Goal: Task Accomplishment & Management: Use online tool/utility

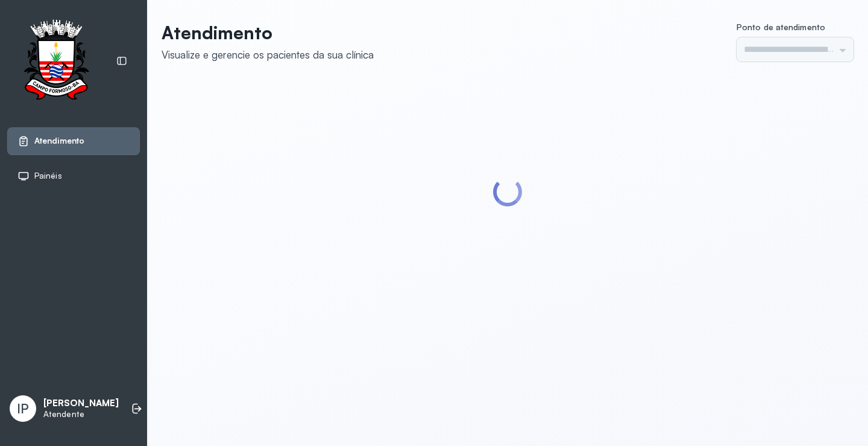
type input "*********"
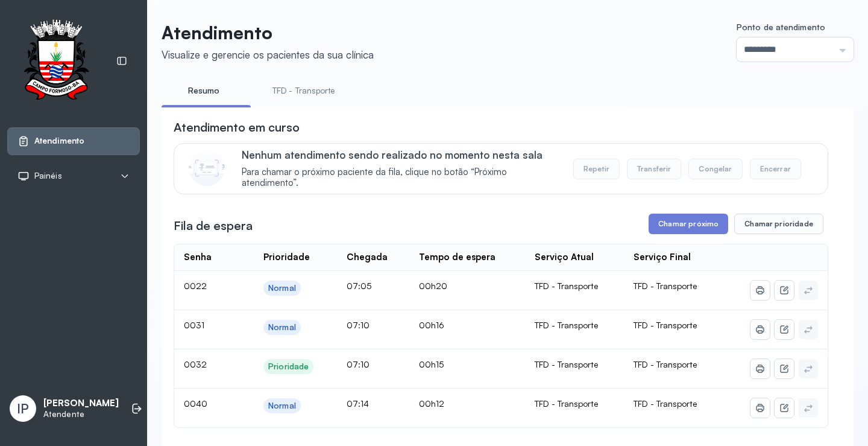
click at [323, 89] on link "TFD - Transporte" at bounding box center [304, 91] width 87 height 20
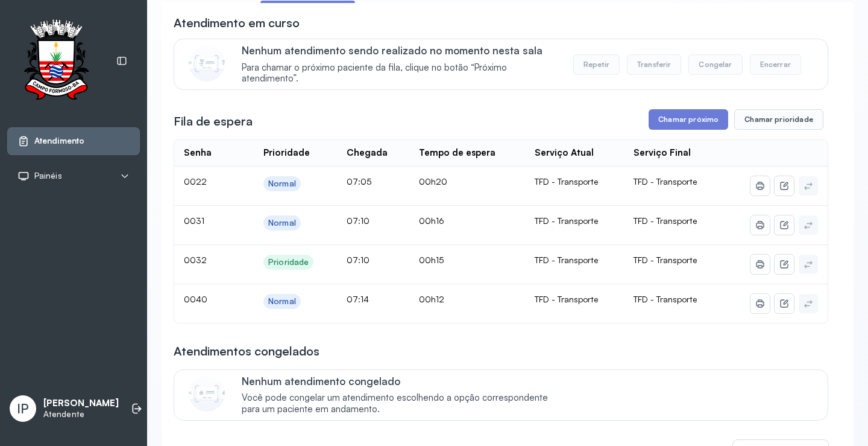
scroll to position [121, 0]
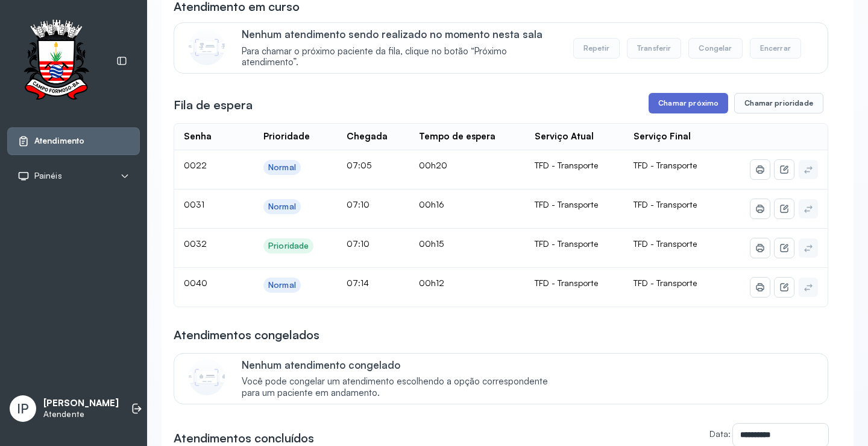
click at [697, 102] on button "Chamar próximo" at bounding box center [689, 103] width 80 height 21
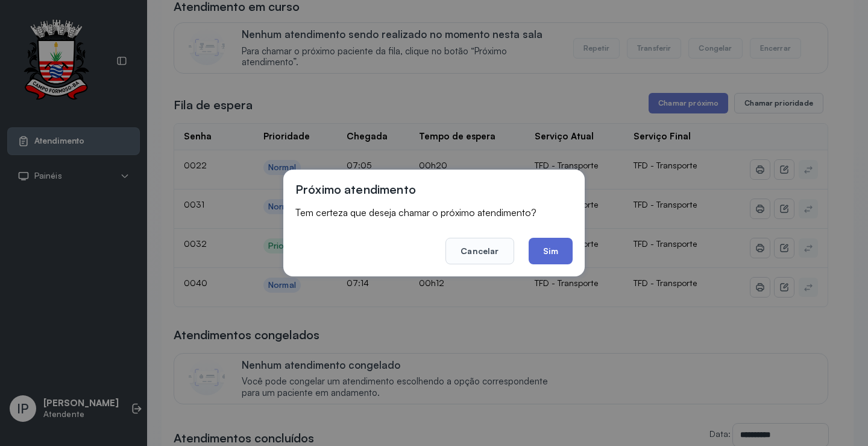
click at [546, 256] on button "Sim" at bounding box center [551, 251] width 44 height 27
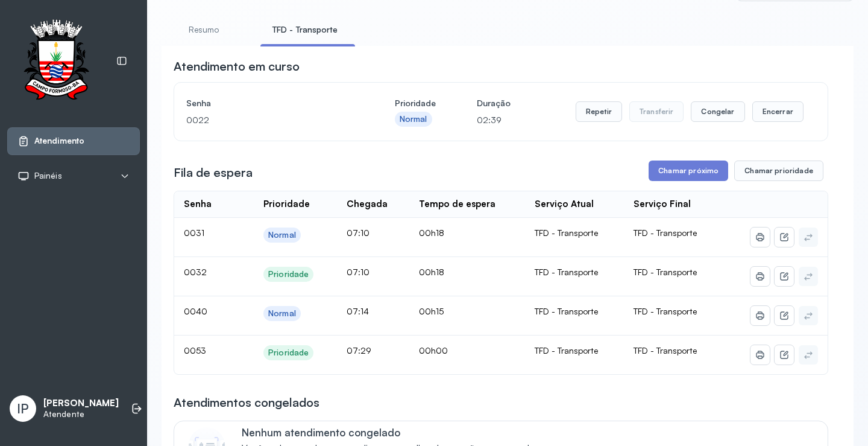
scroll to position [60, 0]
click at [672, 174] on button "Chamar próximo" at bounding box center [689, 171] width 80 height 21
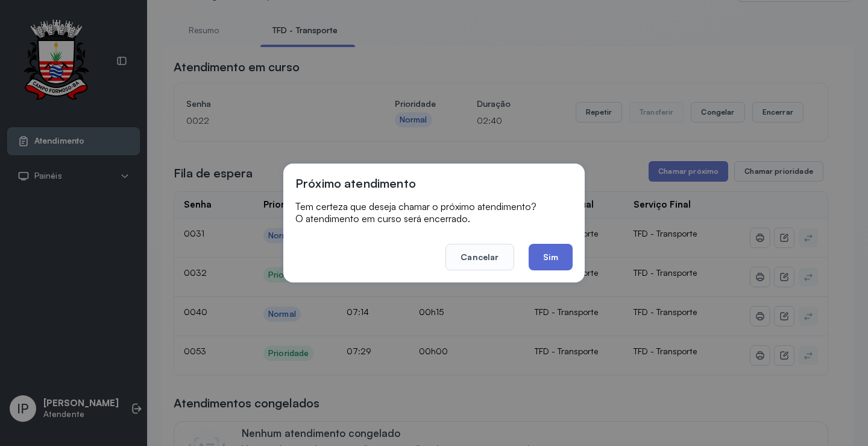
click at [540, 250] on button "Sim" at bounding box center [551, 257] width 44 height 27
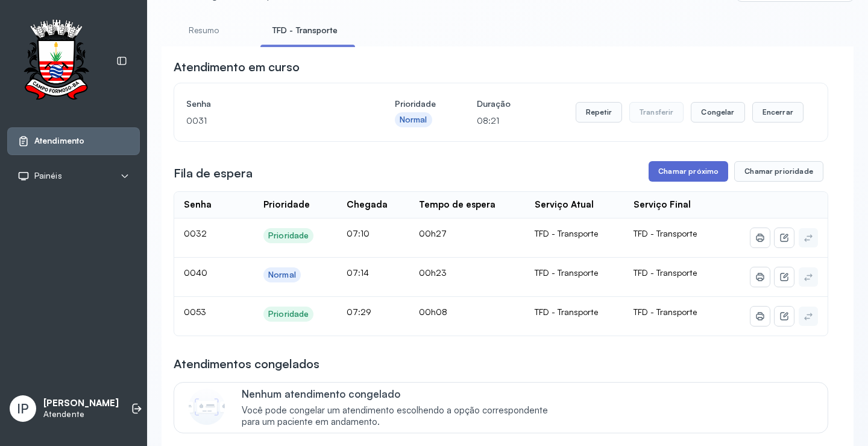
click at [665, 166] on button "Chamar próximo" at bounding box center [689, 171] width 80 height 21
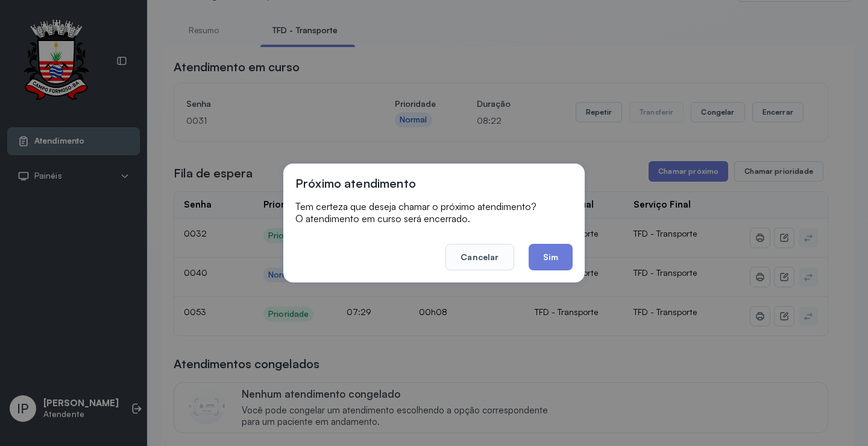
click at [532, 251] on button "Sim" at bounding box center [551, 257] width 44 height 27
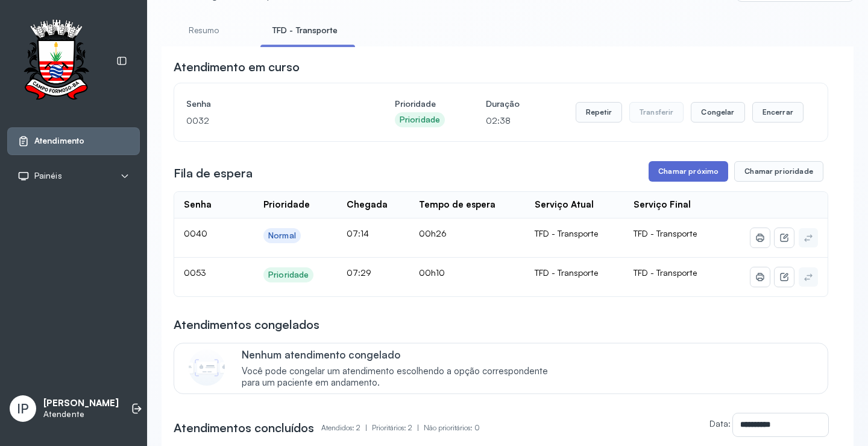
click at [691, 171] on button "Chamar próximo" at bounding box center [689, 171] width 80 height 21
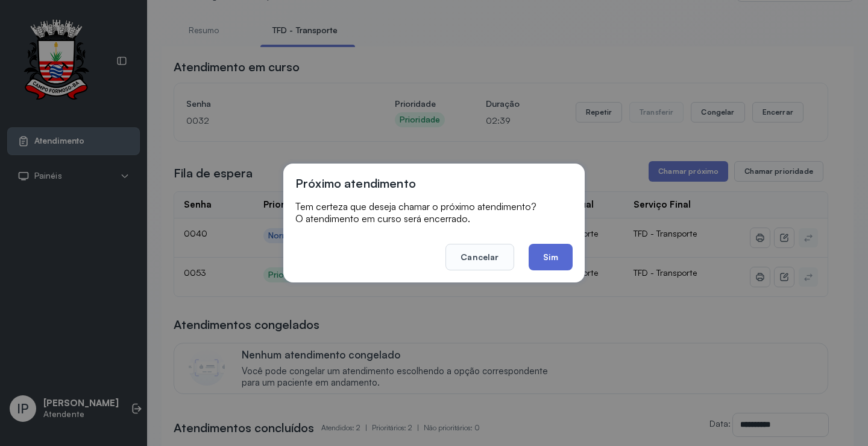
click at [542, 255] on button "Sim" at bounding box center [551, 257] width 44 height 27
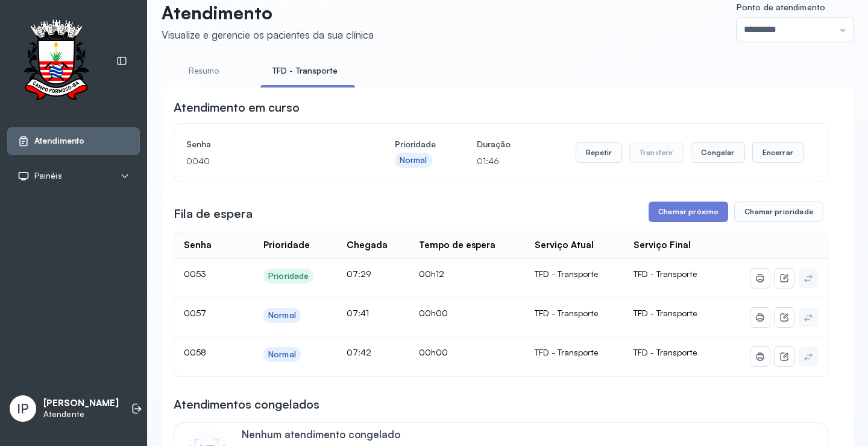
scroll to position [0, 0]
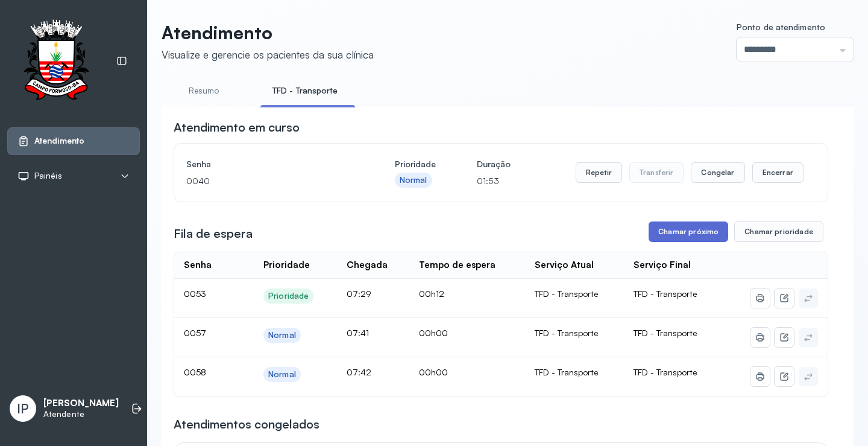
click at [688, 228] on button "Chamar próximo" at bounding box center [689, 231] width 80 height 21
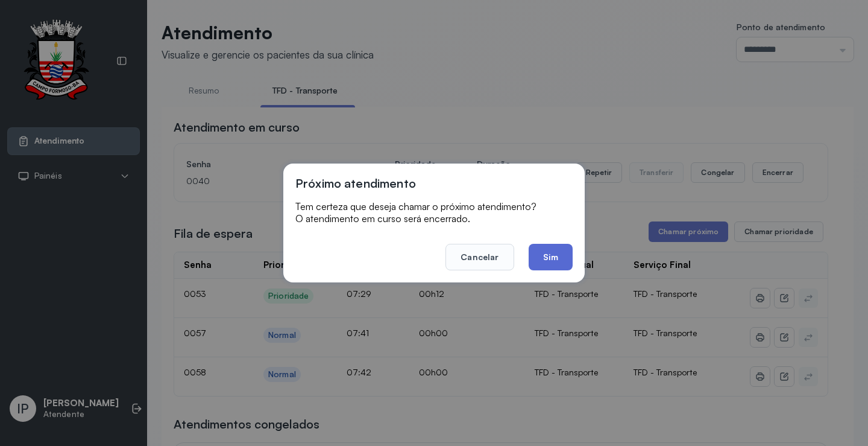
click at [545, 253] on button "Sim" at bounding box center [551, 257] width 44 height 27
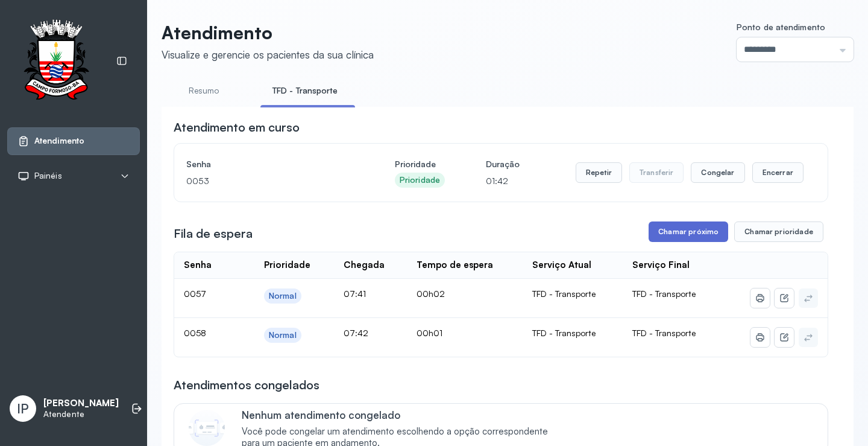
click at [682, 226] on button "Chamar próximo" at bounding box center [689, 231] width 80 height 21
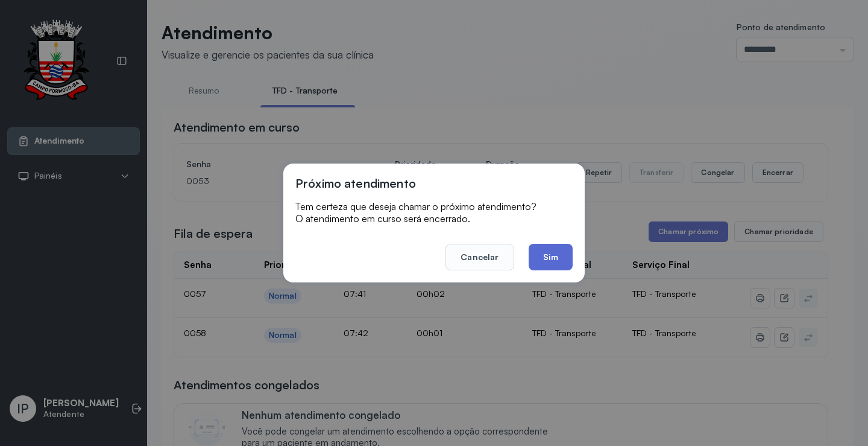
click at [536, 255] on button "Sim" at bounding box center [551, 257] width 44 height 27
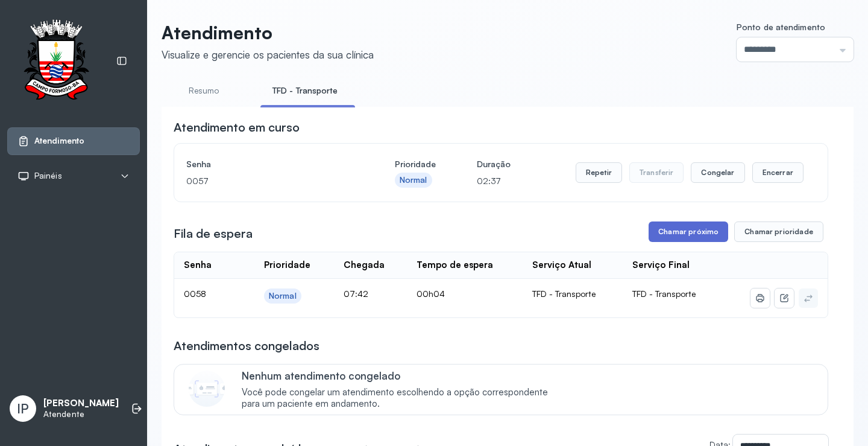
click at [656, 232] on button "Chamar próximo" at bounding box center [689, 231] width 80 height 21
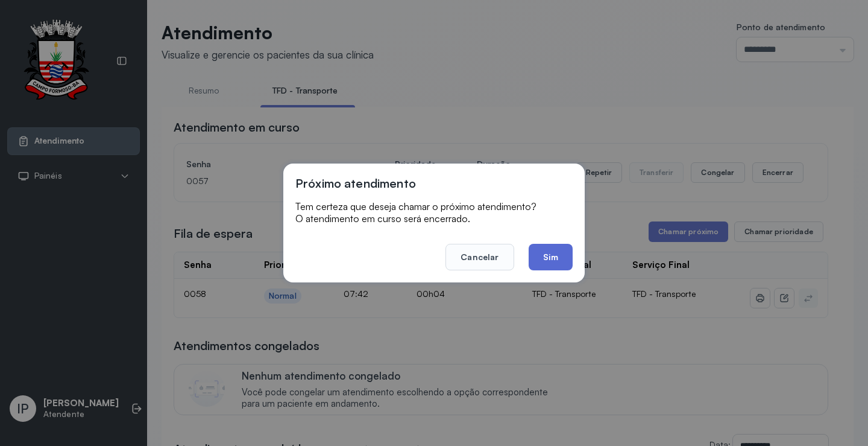
click at [546, 255] on button "Sim" at bounding box center [551, 257] width 44 height 27
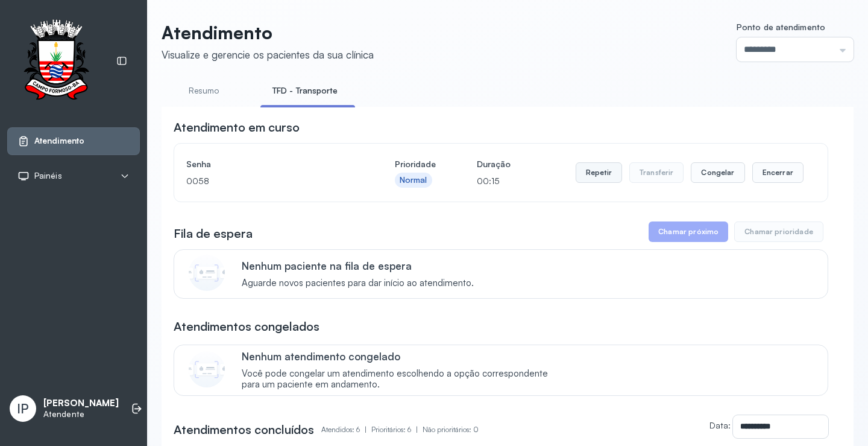
click at [584, 180] on button "Repetir" at bounding box center [599, 172] width 46 height 21
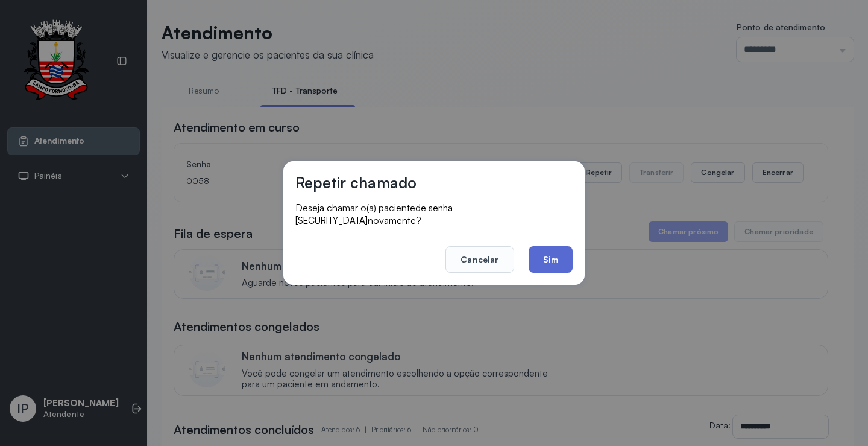
click at [542, 257] on button "Sim" at bounding box center [551, 259] width 44 height 27
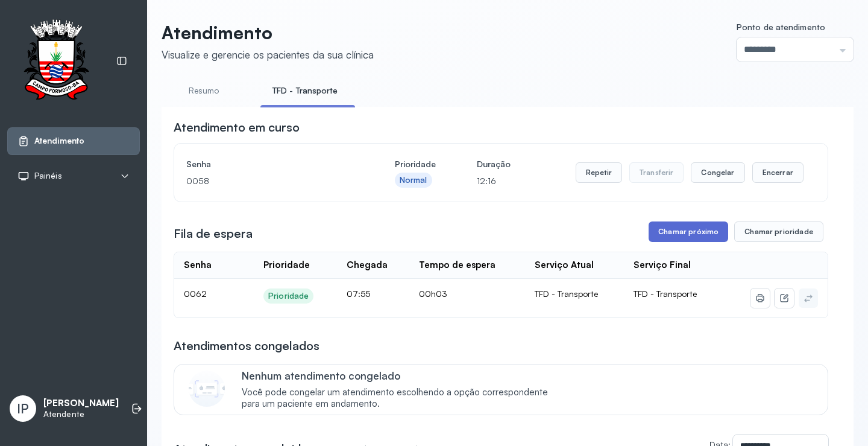
click at [660, 229] on button "Chamar próximo" at bounding box center [689, 231] width 80 height 21
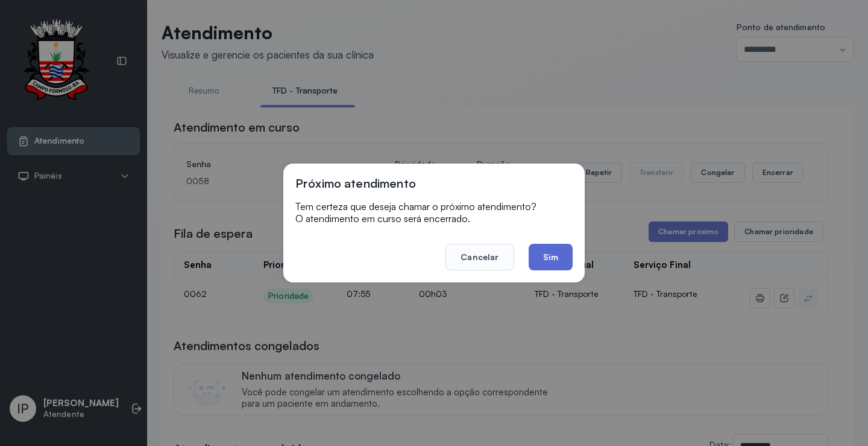
click at [535, 256] on button "Sim" at bounding box center [551, 257] width 44 height 27
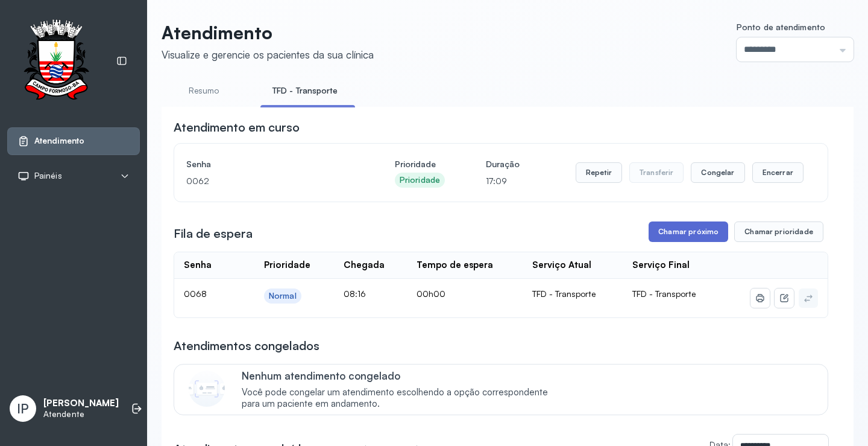
click at [655, 226] on button "Chamar próximo" at bounding box center [689, 231] width 80 height 21
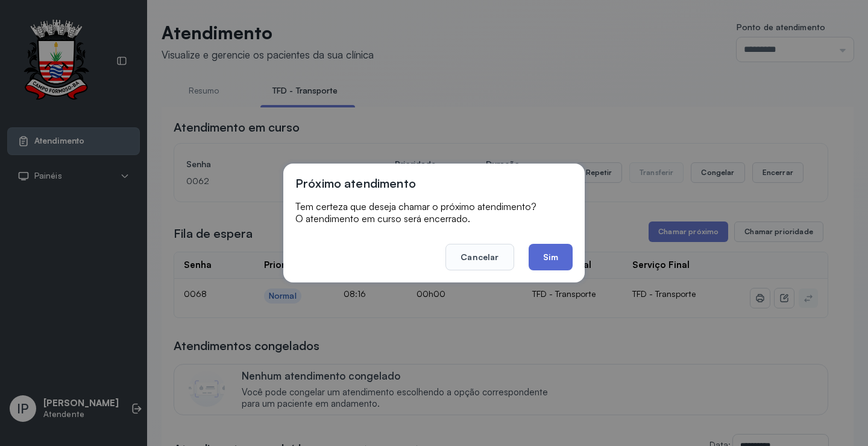
click at [549, 248] on button "Sim" at bounding box center [551, 257] width 44 height 27
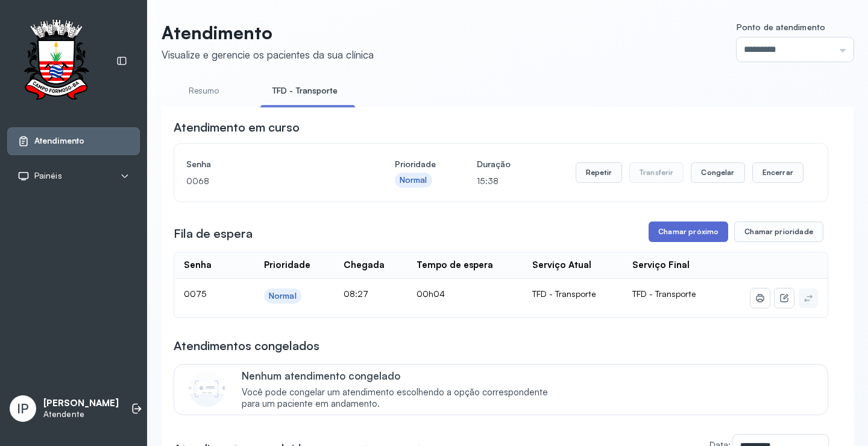
click at [662, 232] on button "Chamar próximo" at bounding box center [689, 231] width 80 height 21
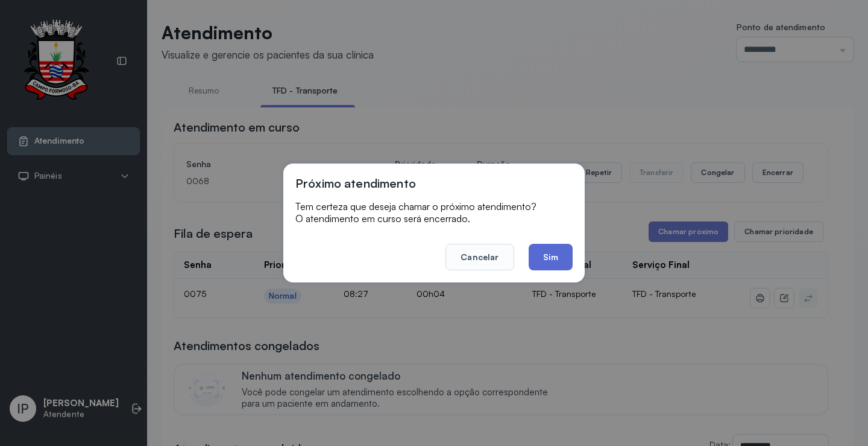
click at [557, 255] on button "Sim" at bounding box center [551, 257] width 44 height 27
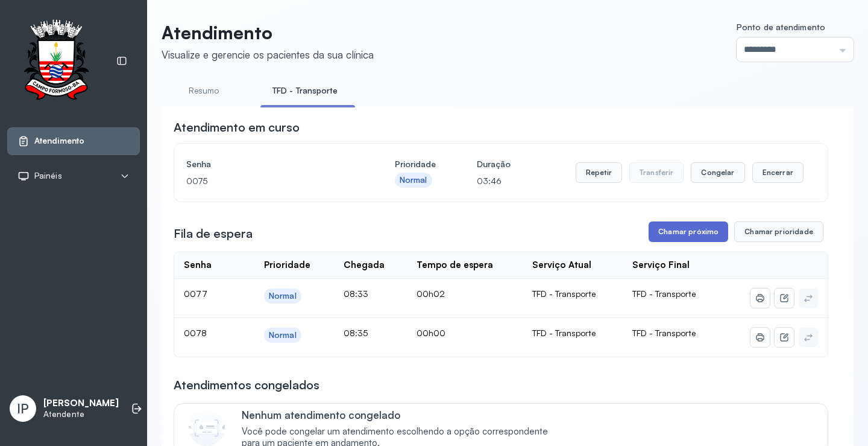
click at [669, 229] on button "Chamar próximo" at bounding box center [689, 231] width 80 height 21
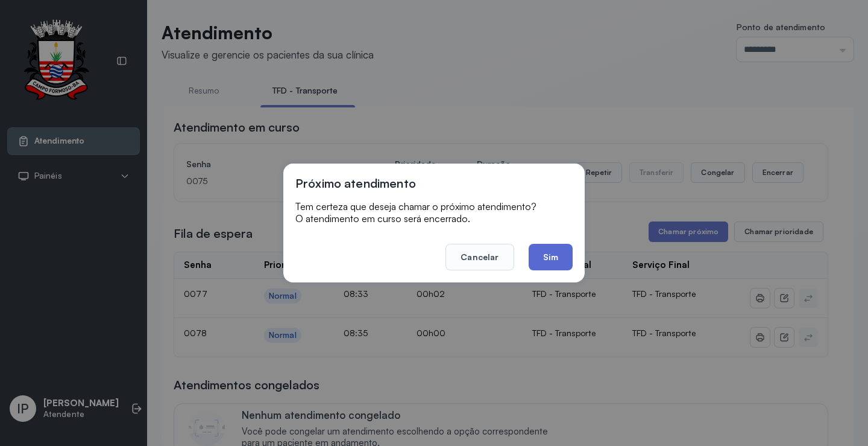
click at [545, 251] on button "Sim" at bounding box center [551, 257] width 44 height 27
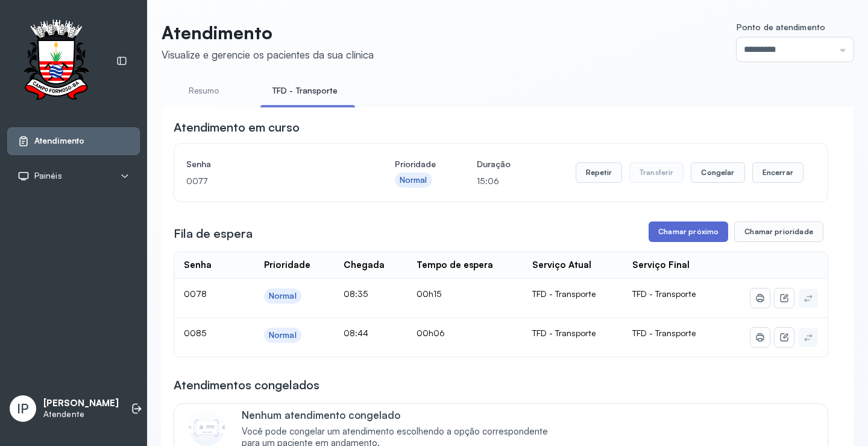
click at [666, 233] on button "Chamar próximo" at bounding box center [689, 231] width 80 height 21
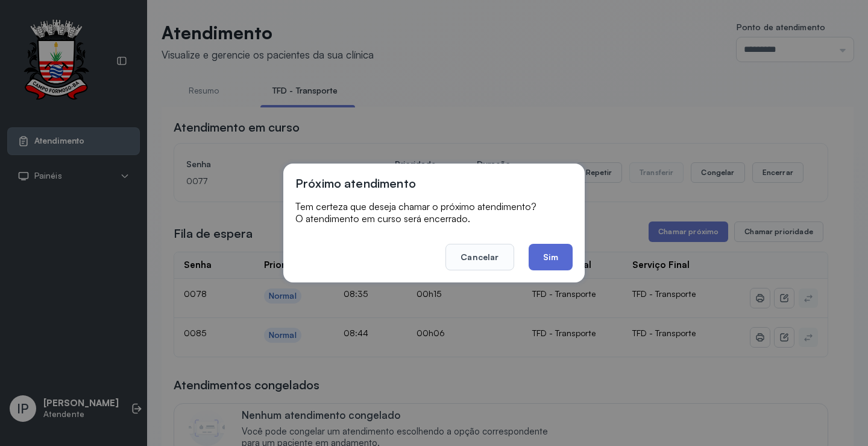
click at [560, 261] on button "Sim" at bounding box center [551, 257] width 44 height 27
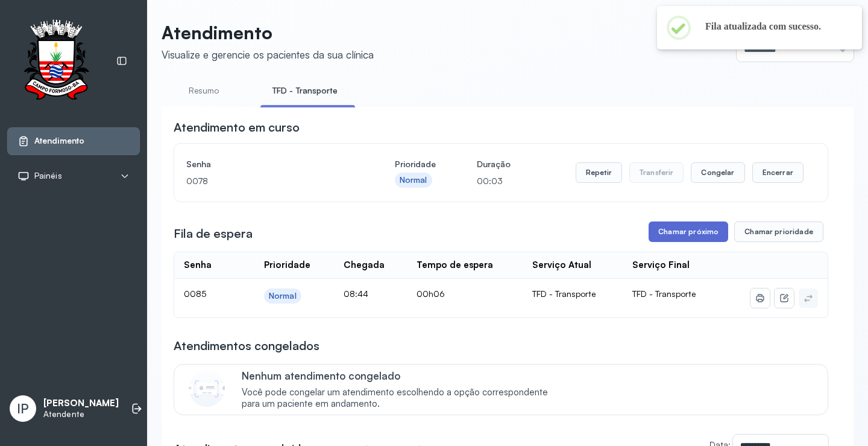
click at [690, 235] on button "Chamar próximo" at bounding box center [689, 231] width 80 height 21
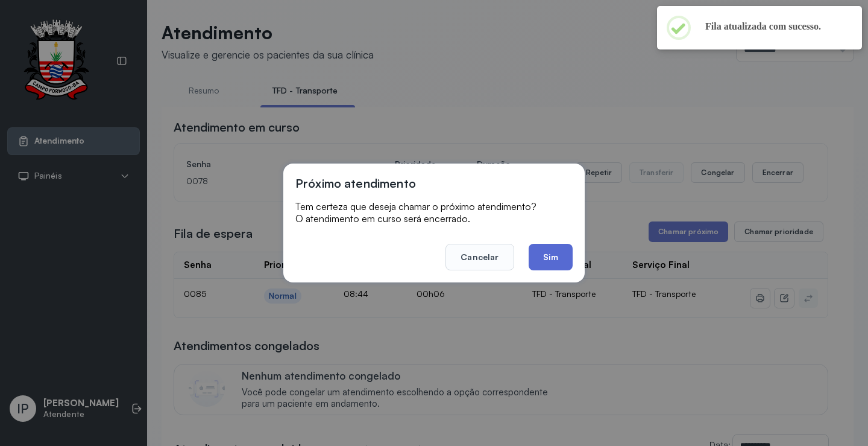
click at [563, 251] on button "Sim" at bounding box center [551, 257] width 44 height 27
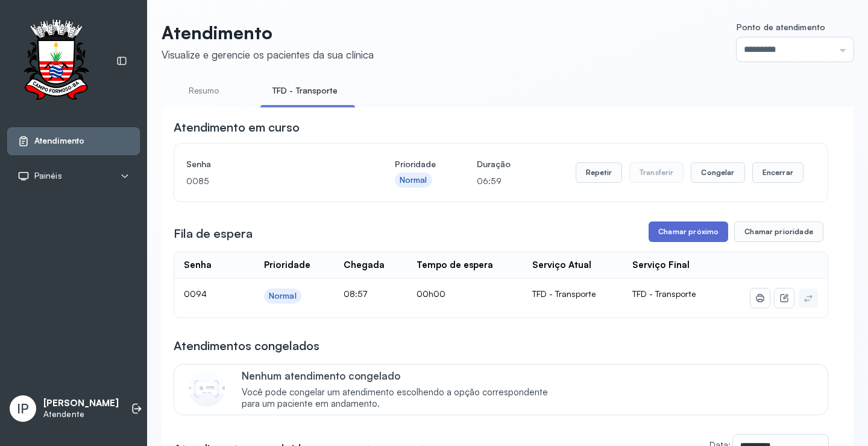
click at [666, 241] on button "Chamar próximo" at bounding box center [689, 231] width 80 height 21
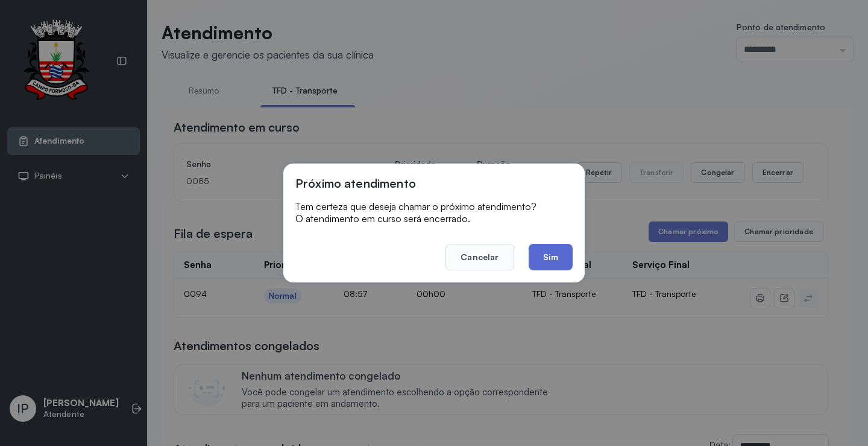
click at [550, 248] on button "Sim" at bounding box center [551, 257] width 44 height 27
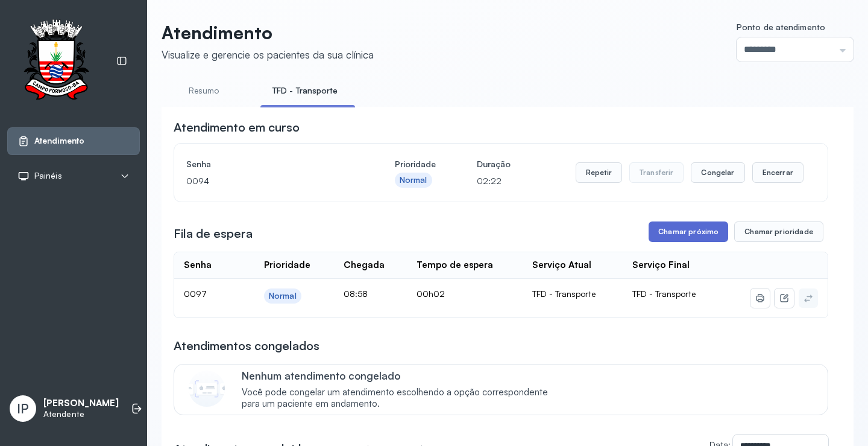
click at [684, 234] on button "Chamar próximo" at bounding box center [689, 231] width 80 height 21
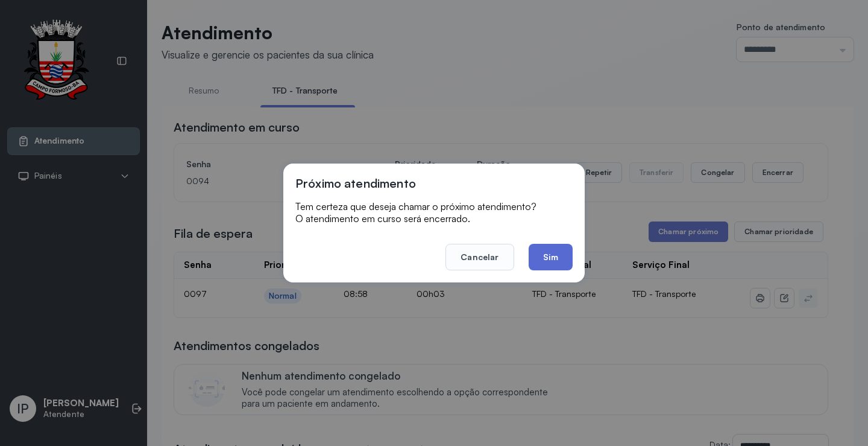
click at [540, 259] on button "Sim" at bounding box center [551, 257] width 44 height 27
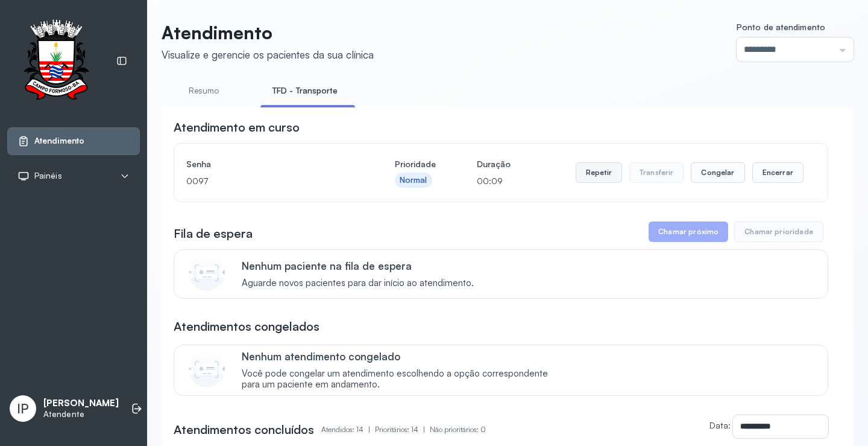
click at [600, 171] on button "Repetir" at bounding box center [599, 172] width 46 height 21
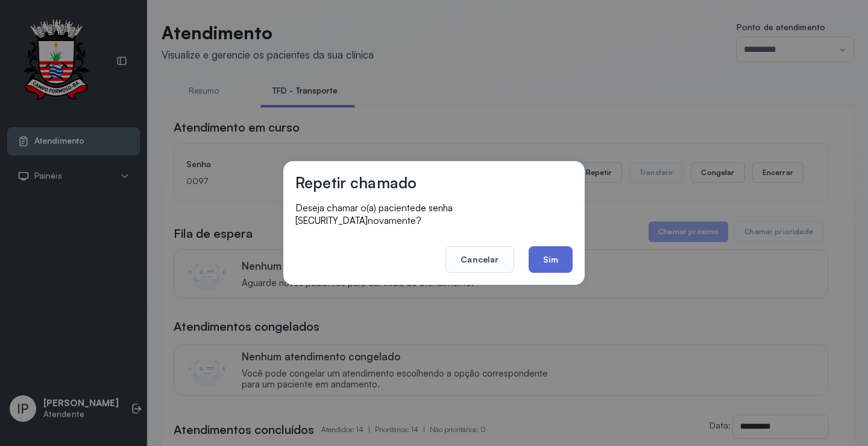
click at [543, 264] on button "Sim" at bounding box center [551, 259] width 44 height 27
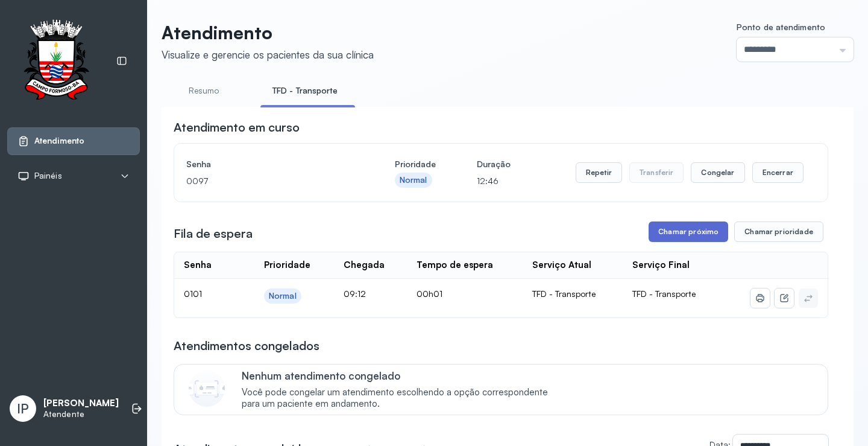
click at [683, 236] on button "Chamar próximo" at bounding box center [689, 231] width 80 height 21
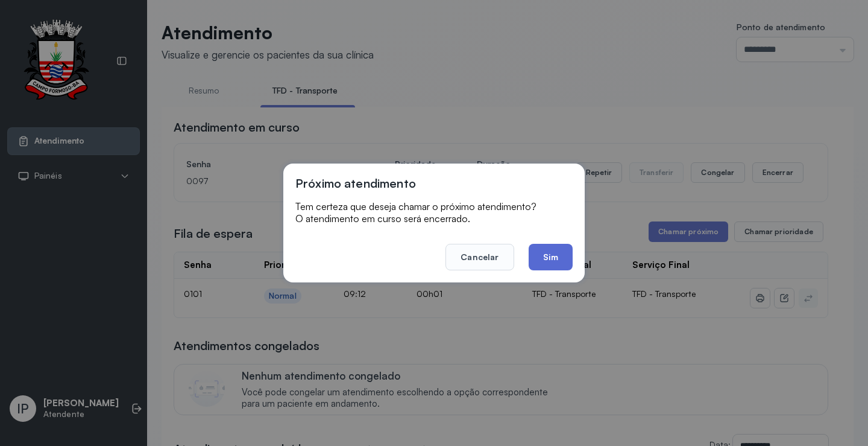
click at [552, 256] on button "Sim" at bounding box center [551, 257] width 44 height 27
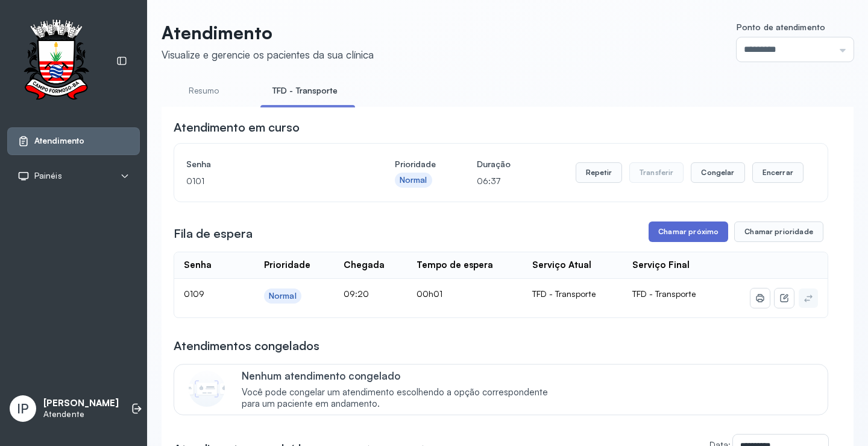
click at [674, 232] on button "Chamar próximo" at bounding box center [689, 231] width 80 height 21
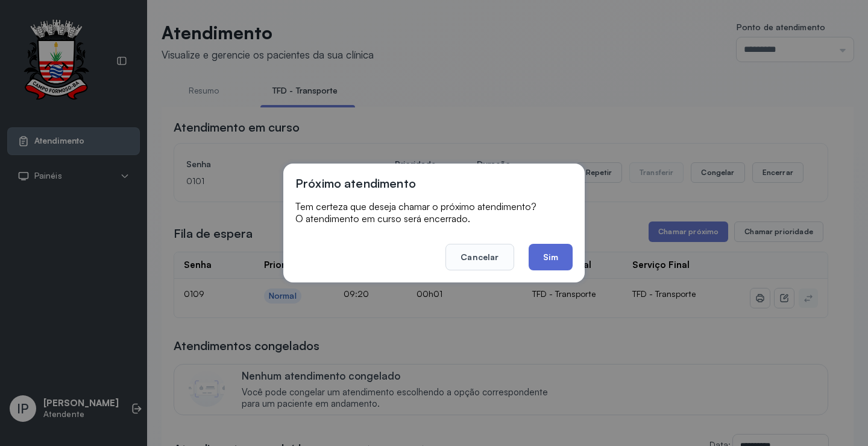
click at [560, 251] on button "Sim" at bounding box center [551, 257] width 44 height 27
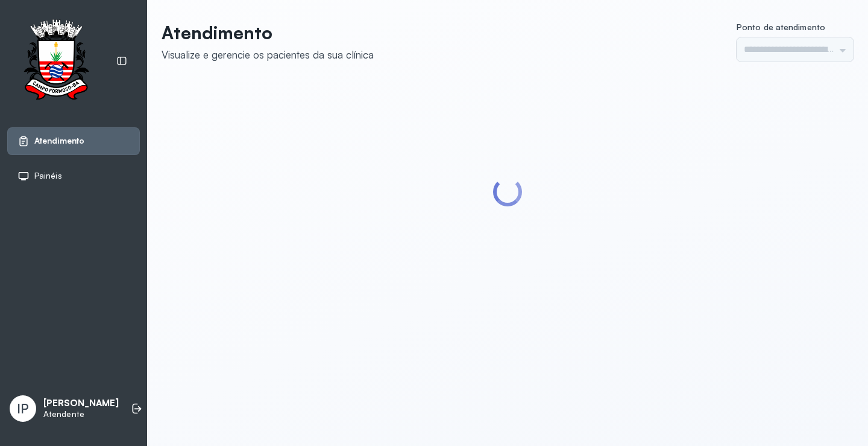
type input "*********"
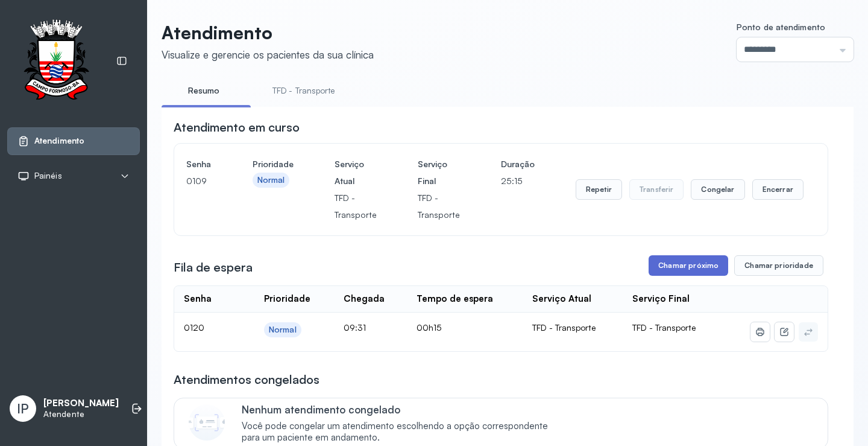
click at [668, 265] on button "Chamar próximo" at bounding box center [689, 265] width 80 height 21
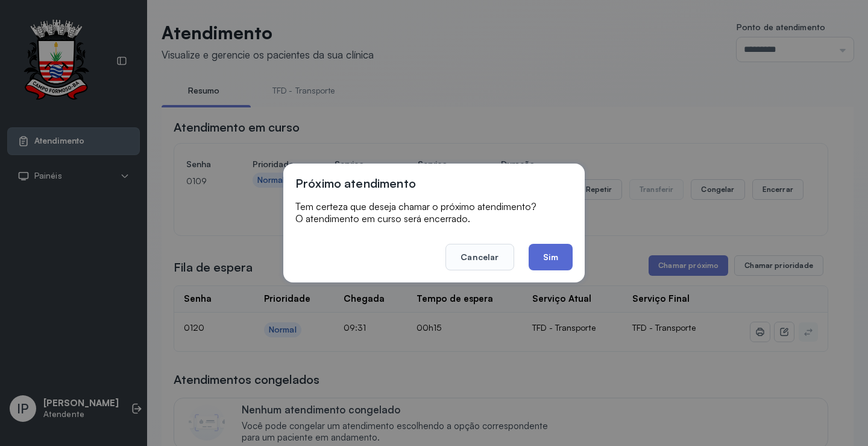
click at [549, 255] on button "Sim" at bounding box center [551, 257] width 44 height 27
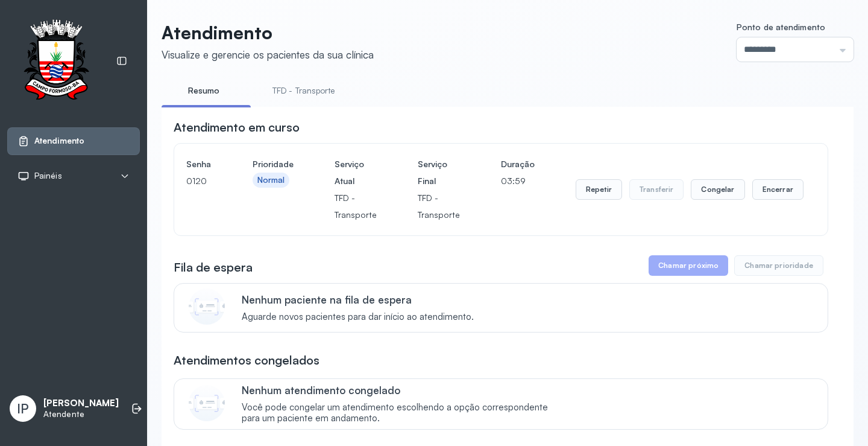
click at [318, 87] on link "TFD - Transporte" at bounding box center [304, 91] width 87 height 20
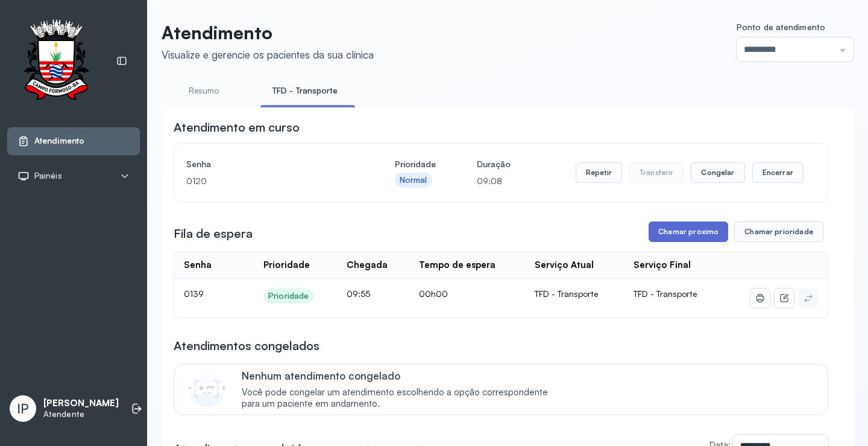
click at [662, 234] on button "Chamar próximo" at bounding box center [689, 231] width 80 height 21
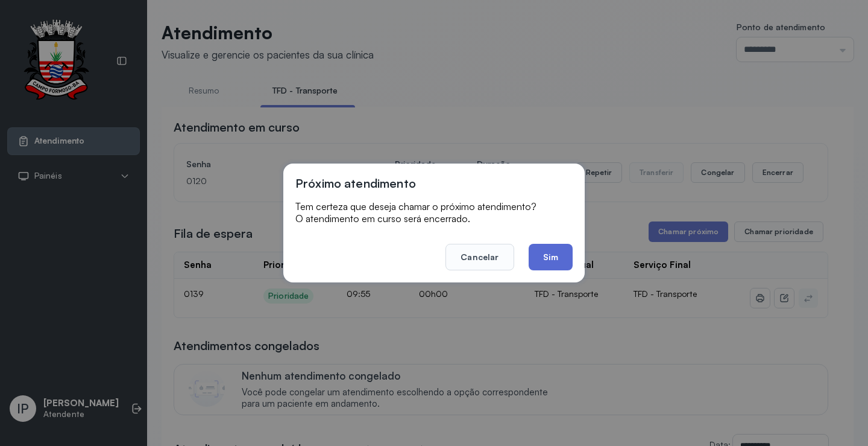
click at [554, 255] on button "Sim" at bounding box center [551, 257] width 44 height 27
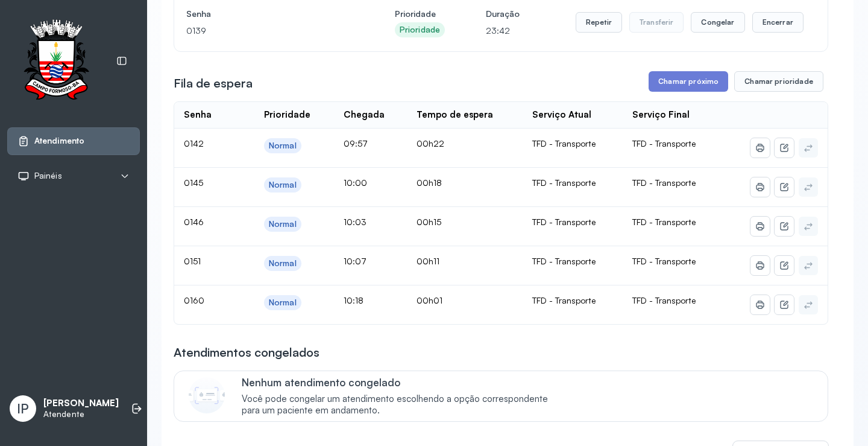
scroll to position [181, 0]
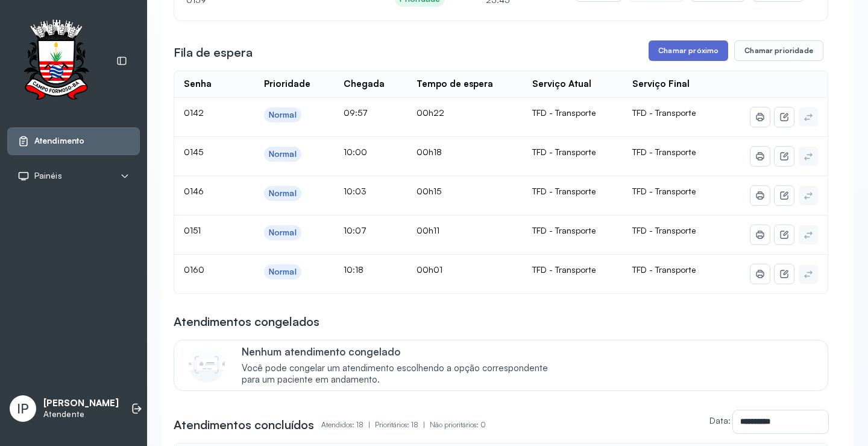
click at [688, 46] on button "Chamar próximo" at bounding box center [689, 50] width 80 height 21
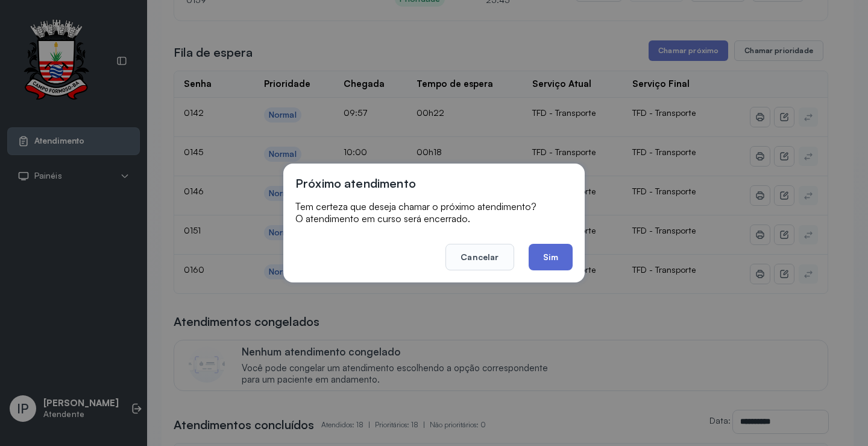
click at [557, 253] on button "Sim" at bounding box center [551, 257] width 44 height 27
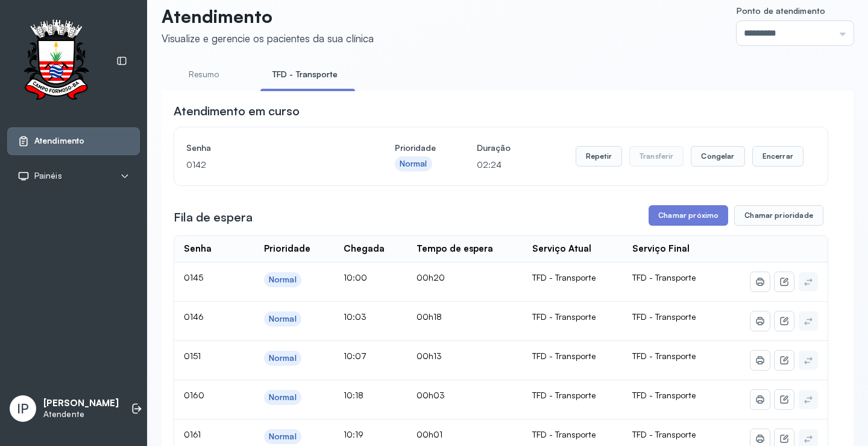
scroll to position [0, 0]
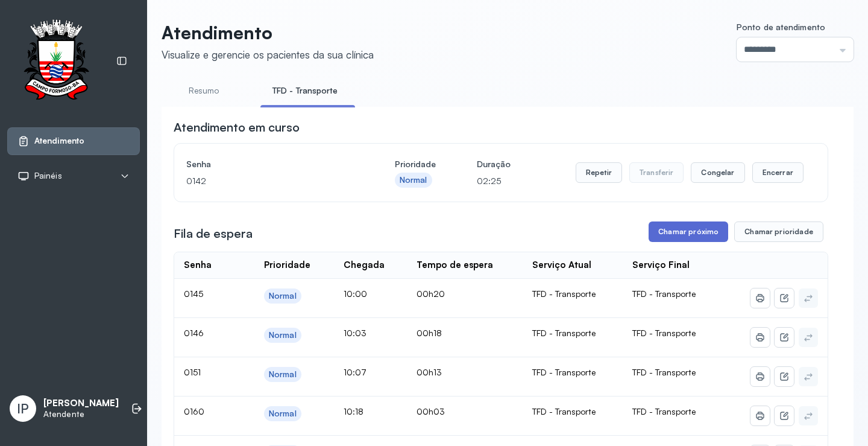
click at [671, 232] on button "Chamar próximo" at bounding box center [689, 231] width 80 height 21
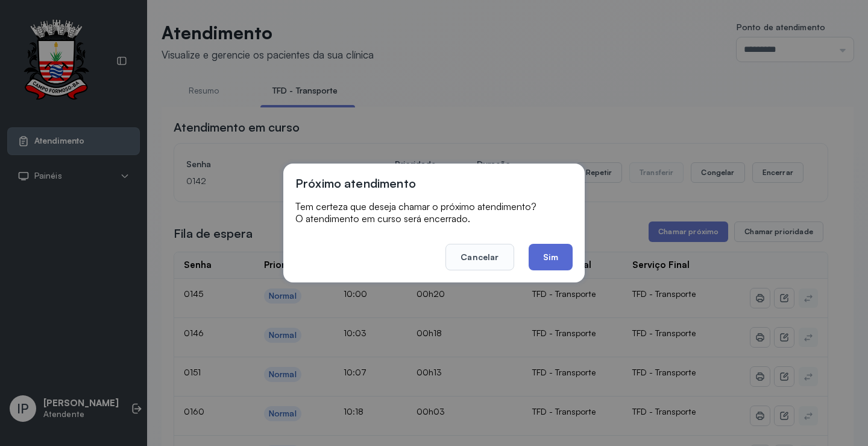
click at [548, 254] on button "Sim" at bounding box center [551, 257] width 44 height 27
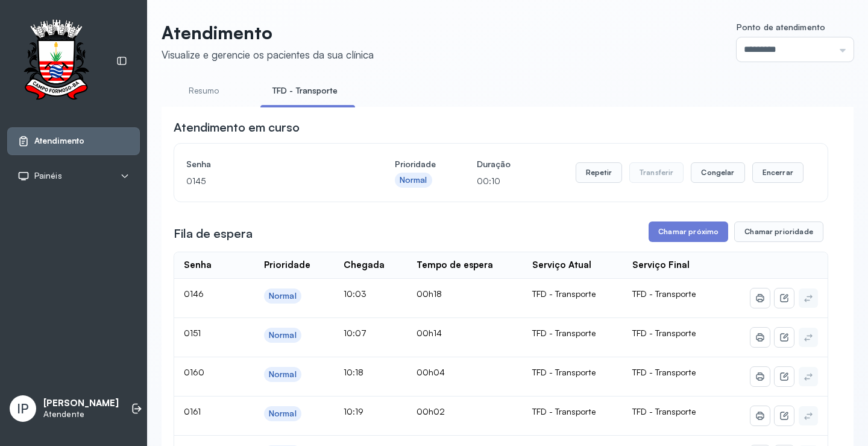
click at [594, 160] on div "Repetir Transferir Congelar Encerrar" at bounding box center [690, 173] width 228 height 34
click at [596, 177] on button "Repetir" at bounding box center [599, 172] width 46 height 21
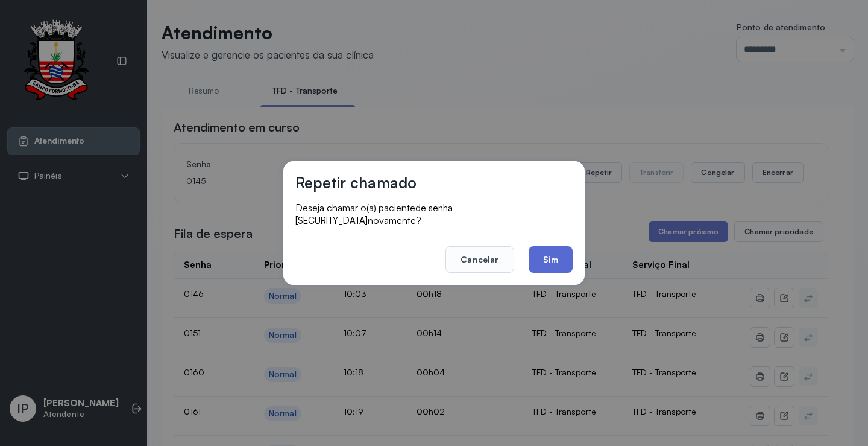
click at [537, 246] on button "Sim" at bounding box center [551, 259] width 44 height 27
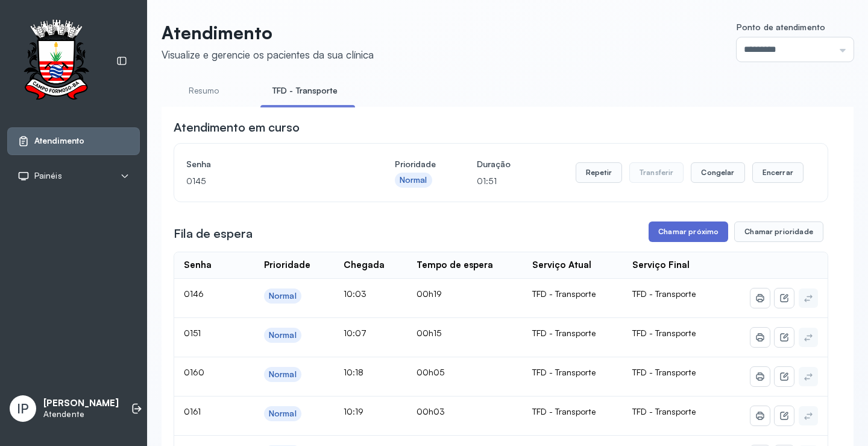
click at [678, 238] on button "Chamar próximo" at bounding box center [689, 231] width 80 height 21
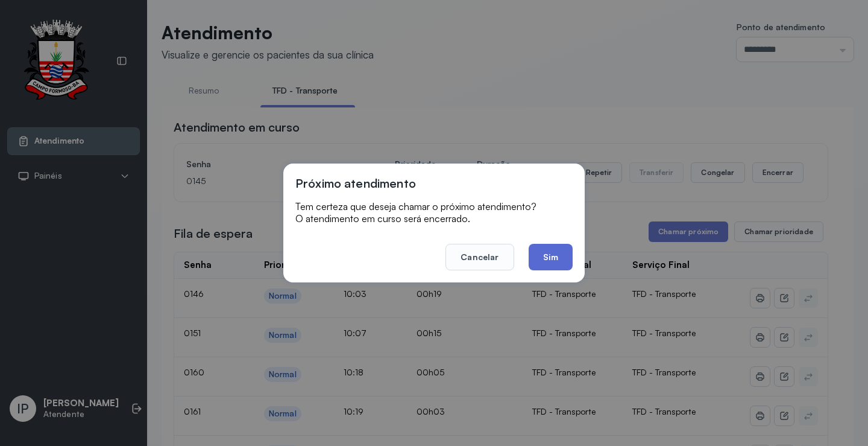
click at [554, 250] on button "Sim" at bounding box center [551, 257] width 44 height 27
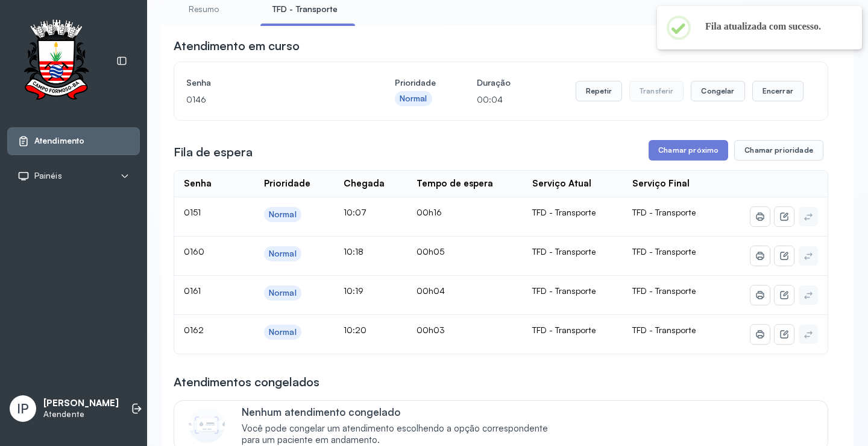
scroll to position [60, 0]
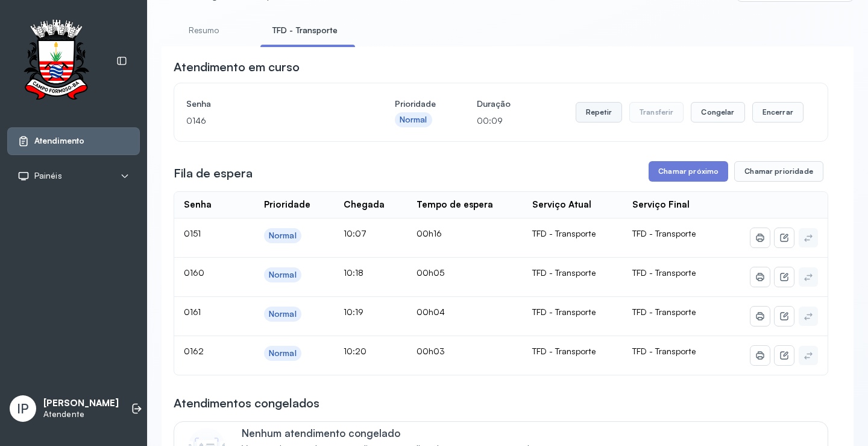
click at [596, 116] on button "Repetir" at bounding box center [599, 112] width 46 height 21
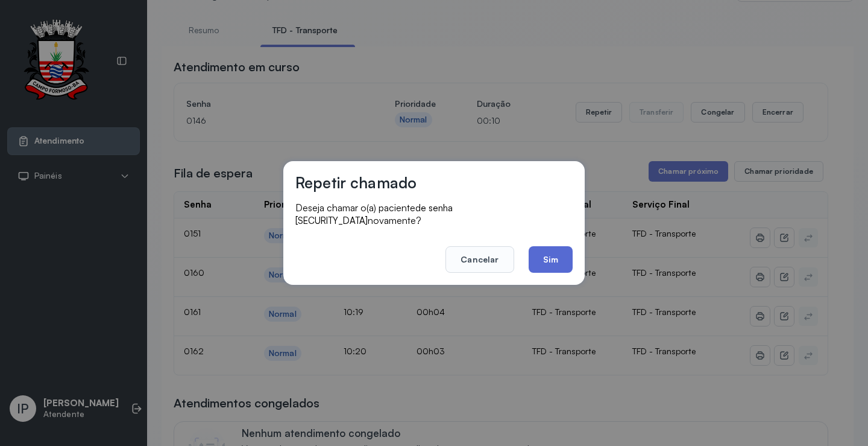
click at [546, 246] on button "Sim" at bounding box center [551, 259] width 44 height 27
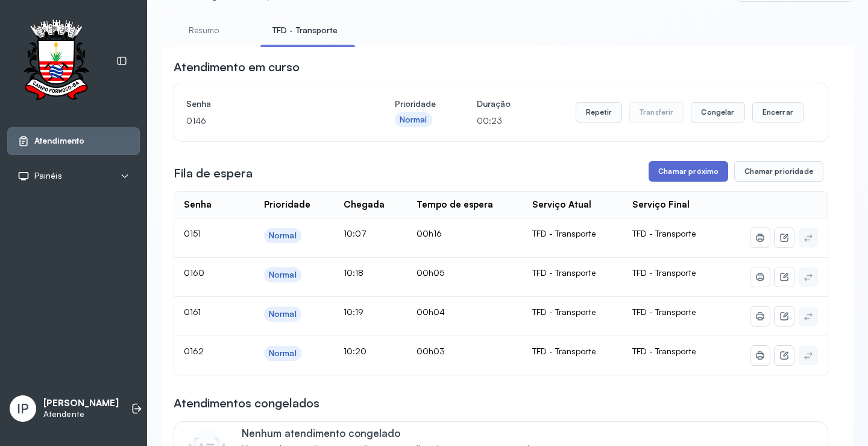
click at [654, 173] on button "Chamar próximo" at bounding box center [689, 171] width 80 height 21
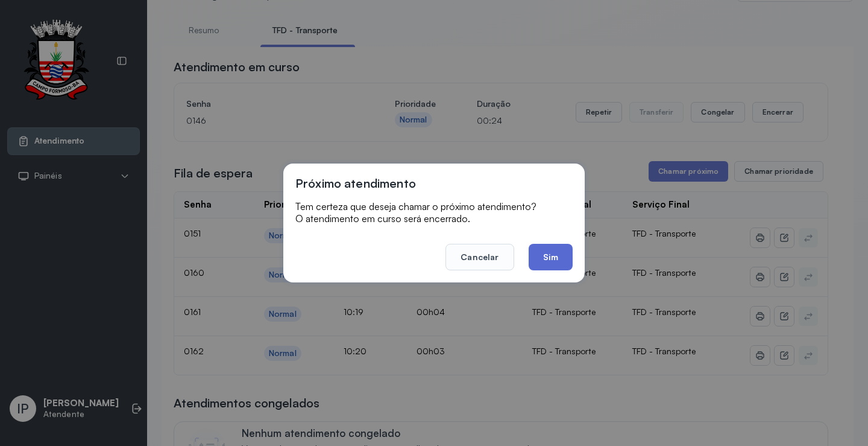
click at [554, 246] on button "Sim" at bounding box center [551, 257] width 44 height 27
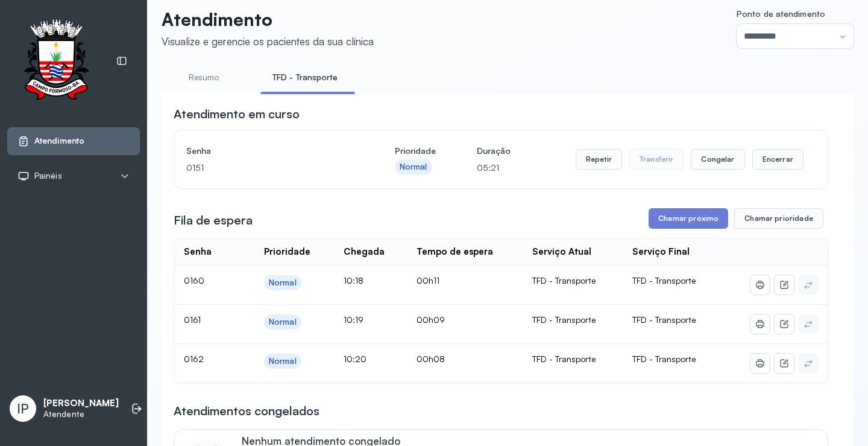
scroll to position [0, 0]
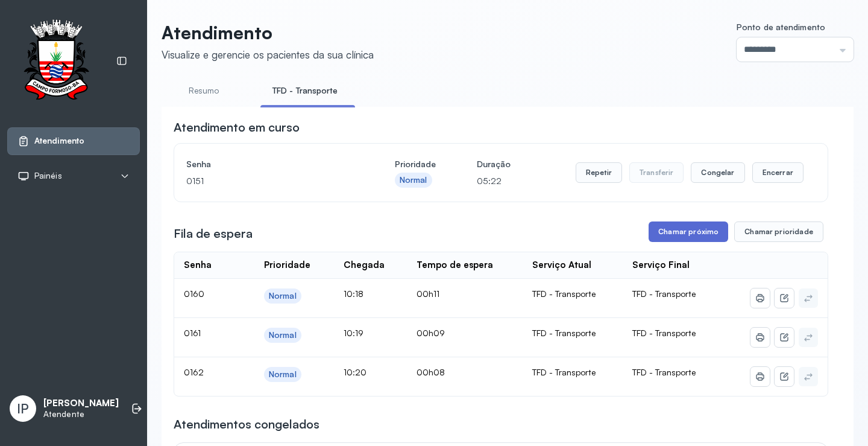
click at [672, 232] on button "Chamar próximo" at bounding box center [689, 231] width 80 height 21
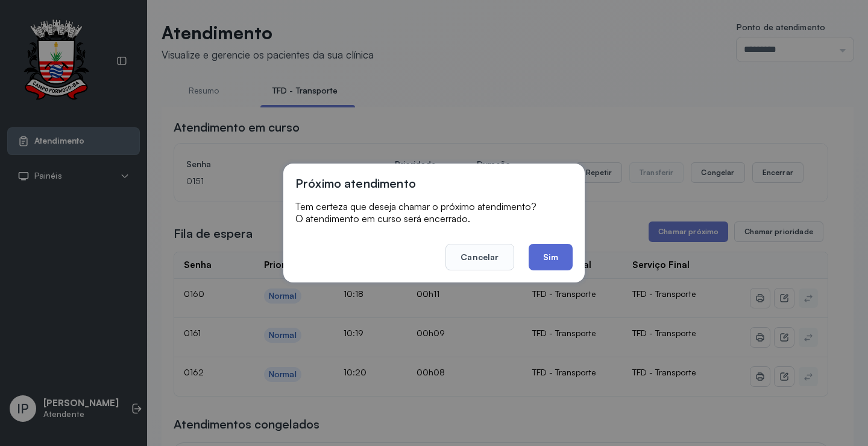
click at [555, 262] on button "Sim" at bounding box center [551, 257] width 44 height 27
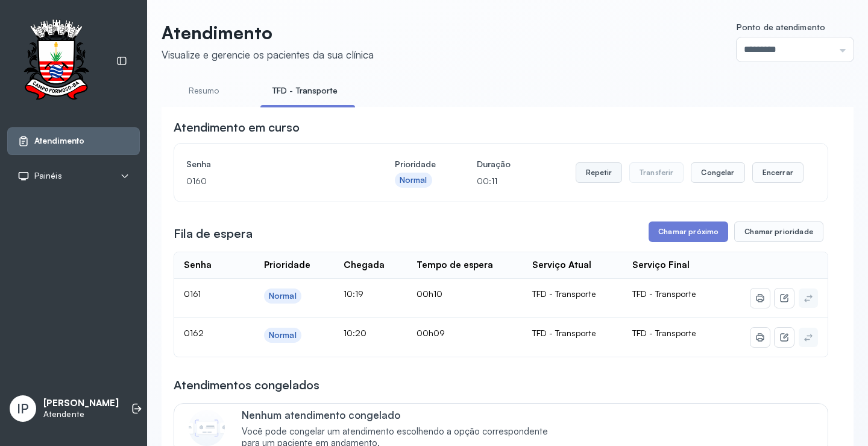
click at [605, 169] on button "Repetir" at bounding box center [599, 172] width 46 height 21
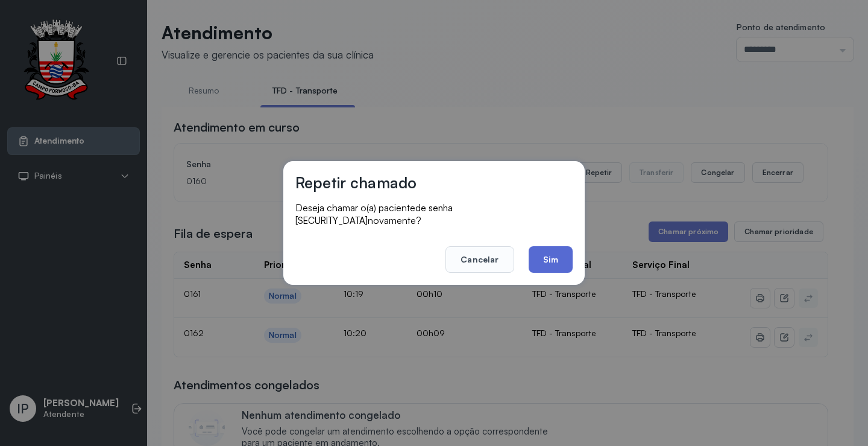
click at [534, 246] on button "Sim" at bounding box center [551, 259] width 44 height 27
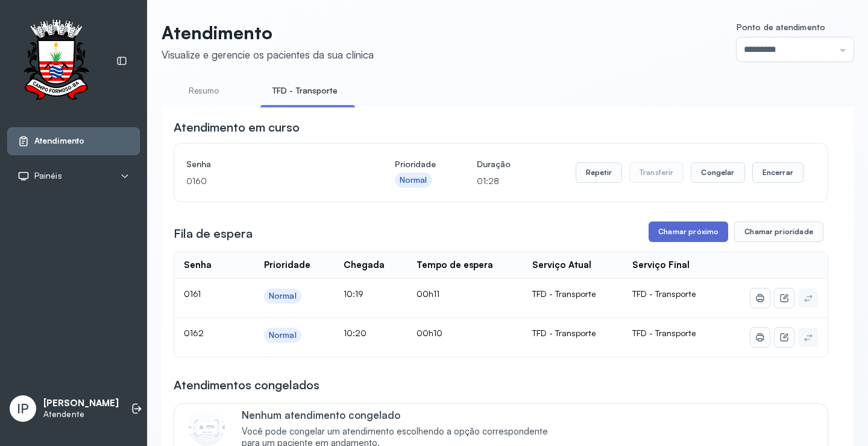
click at [651, 236] on button "Chamar próximo" at bounding box center [689, 231] width 80 height 21
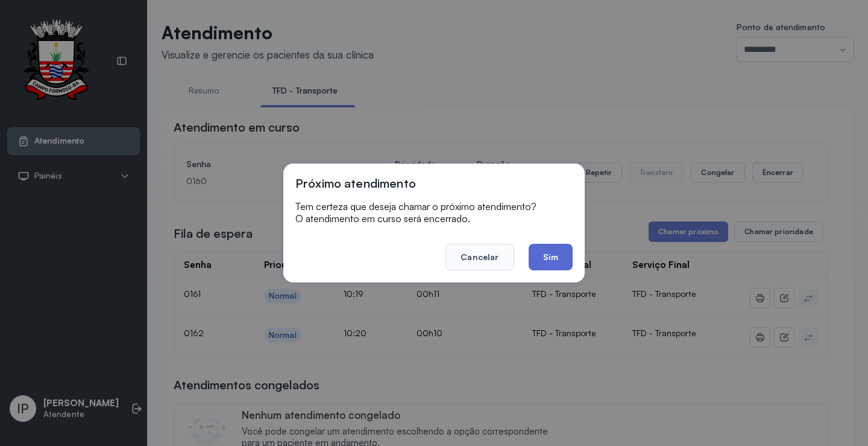
click at [558, 256] on button "Sim" at bounding box center [551, 257] width 44 height 27
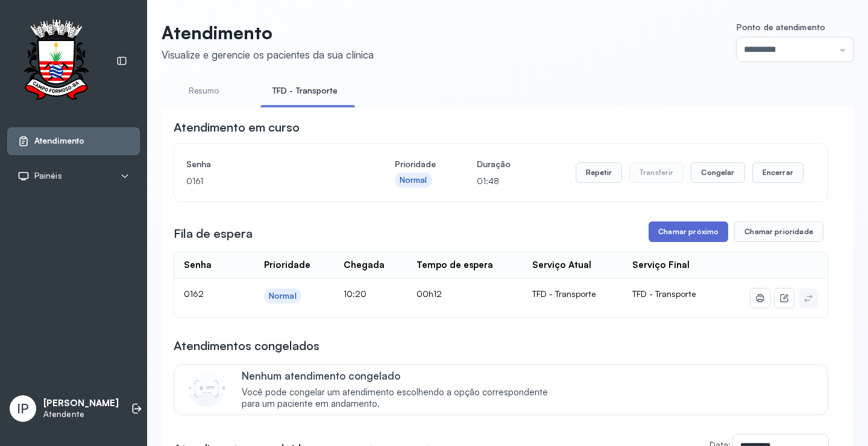
click at [675, 235] on button "Chamar próximo" at bounding box center [689, 231] width 80 height 21
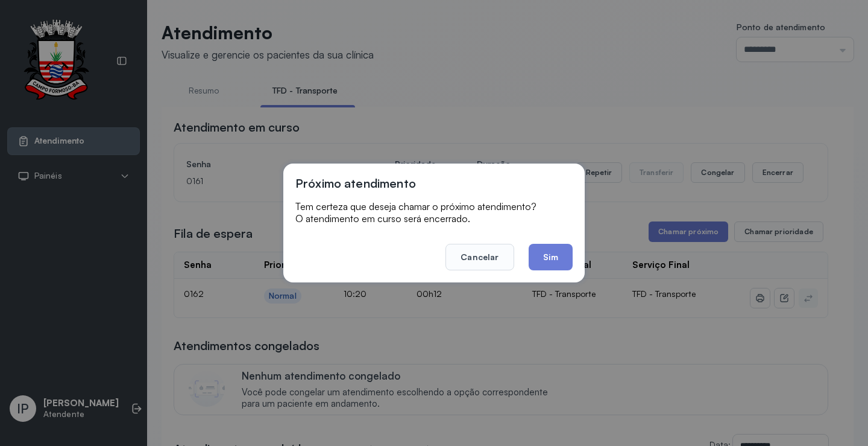
click at [552, 254] on button "Sim" at bounding box center [551, 257] width 44 height 27
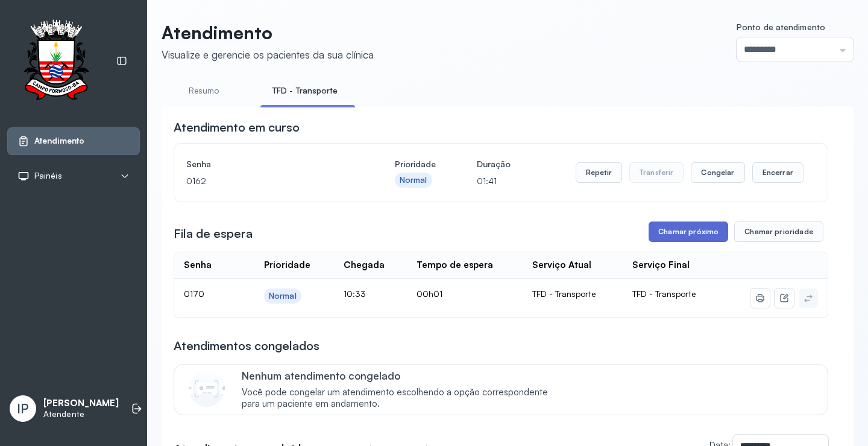
click at [655, 233] on button "Chamar próximo" at bounding box center [689, 231] width 80 height 21
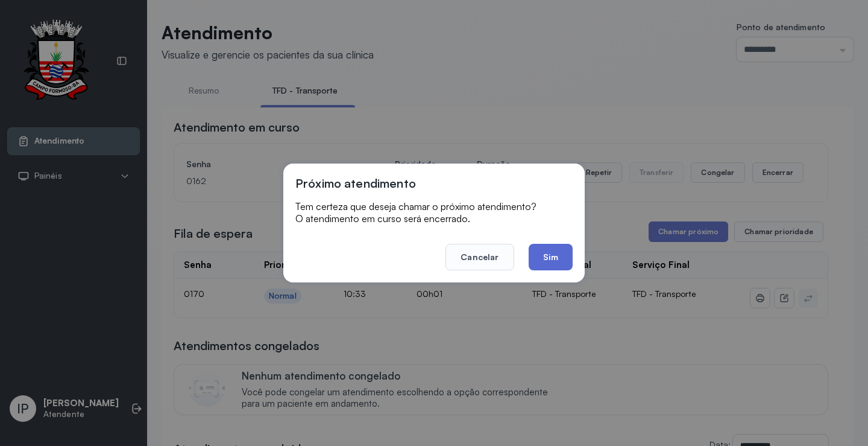
click at [545, 251] on button "Sim" at bounding box center [551, 257] width 44 height 27
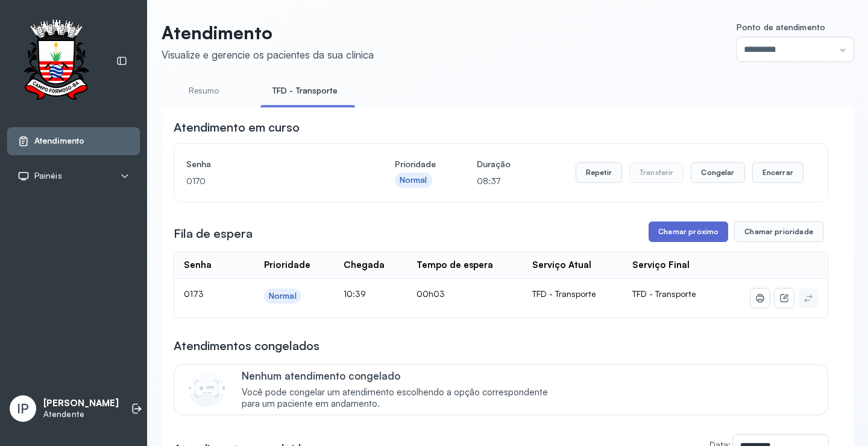
click at [670, 234] on button "Chamar próximo" at bounding box center [689, 231] width 80 height 21
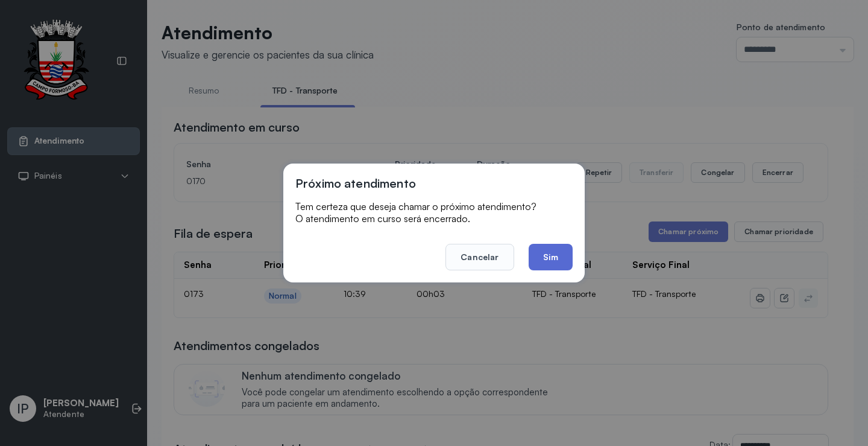
click at [546, 254] on button "Sim" at bounding box center [551, 257] width 44 height 27
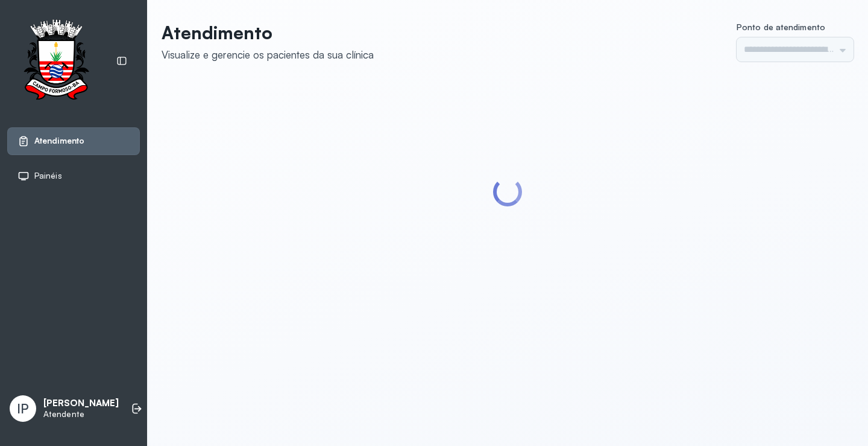
type input "*********"
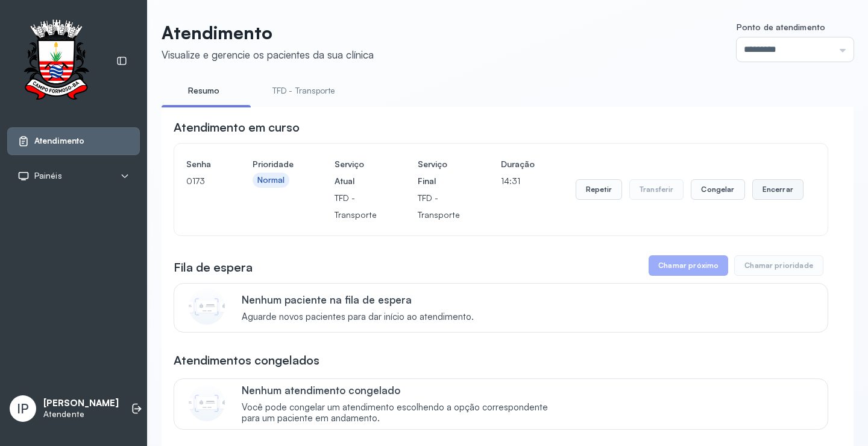
click at [767, 197] on button "Encerrar" at bounding box center [778, 189] width 51 height 21
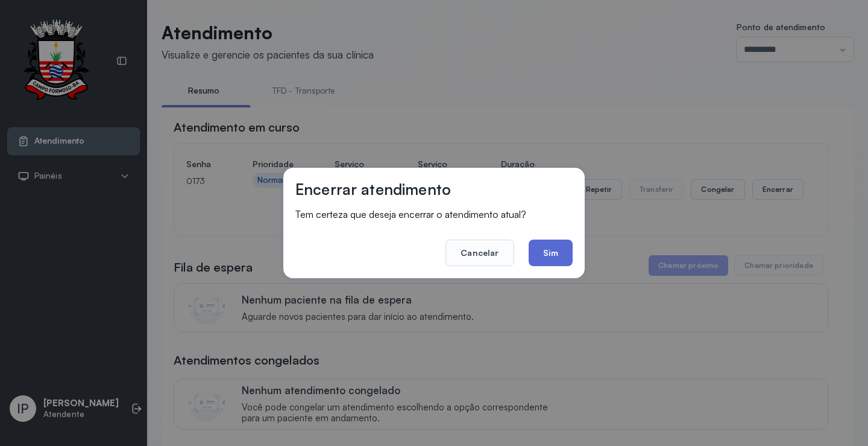
click at [559, 256] on button "Sim" at bounding box center [551, 252] width 44 height 27
